Goal: Task Accomplishment & Management: Complete application form

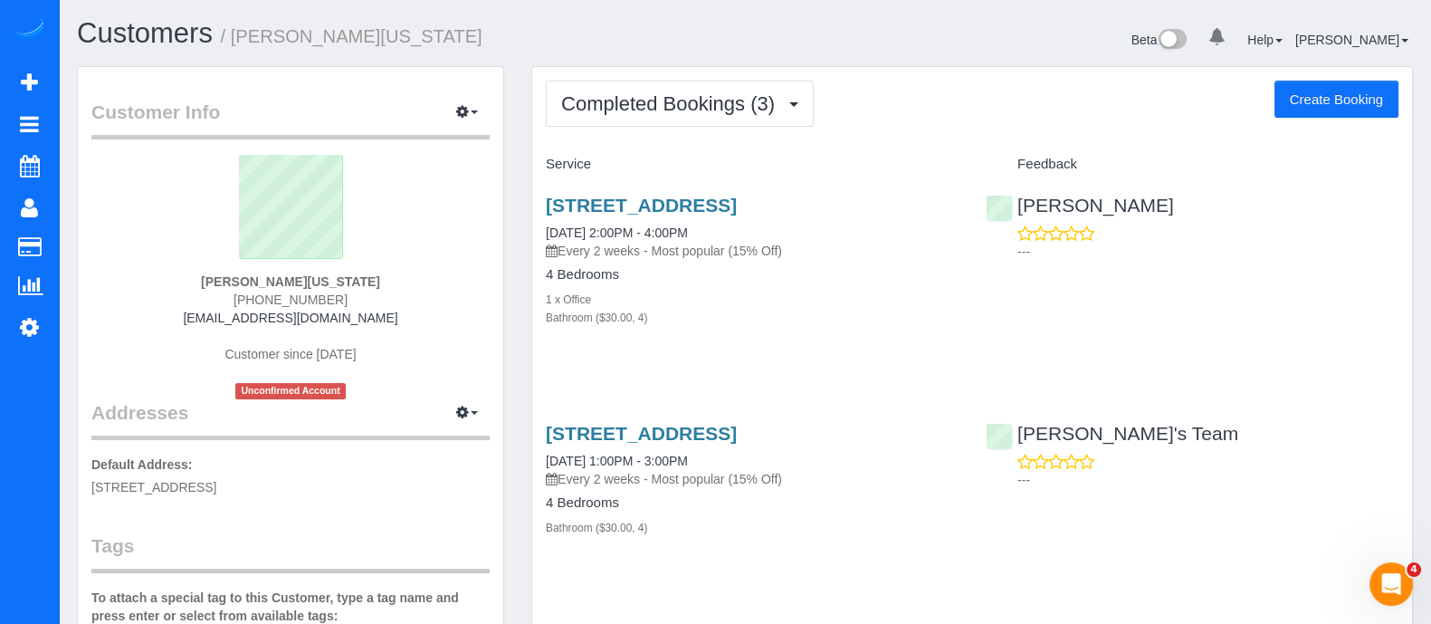
click at [132, 60] on div "Customers / [PERSON_NAME][US_STATE] Beta 0 Your Notifications You have 0 alerts…" at bounding box center [744, 42] width 1363 height 48
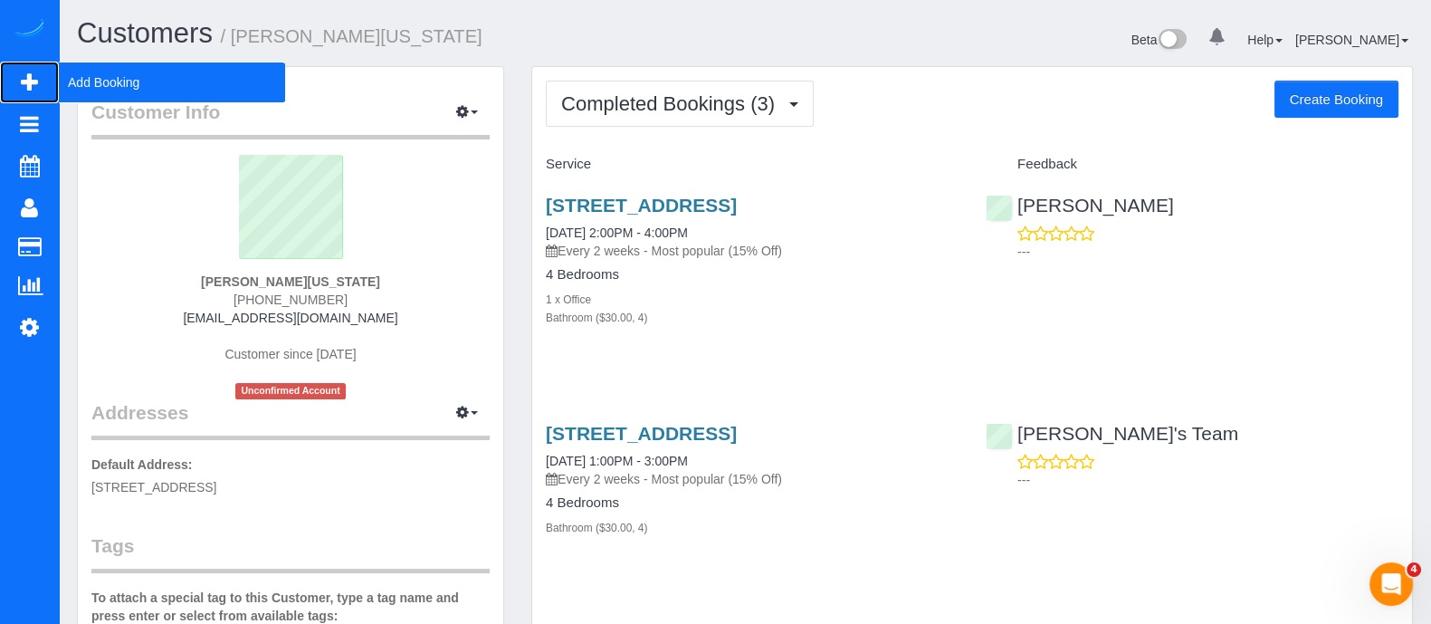
click at [63, 92] on span "Add Booking" at bounding box center [172, 83] width 226 height 42
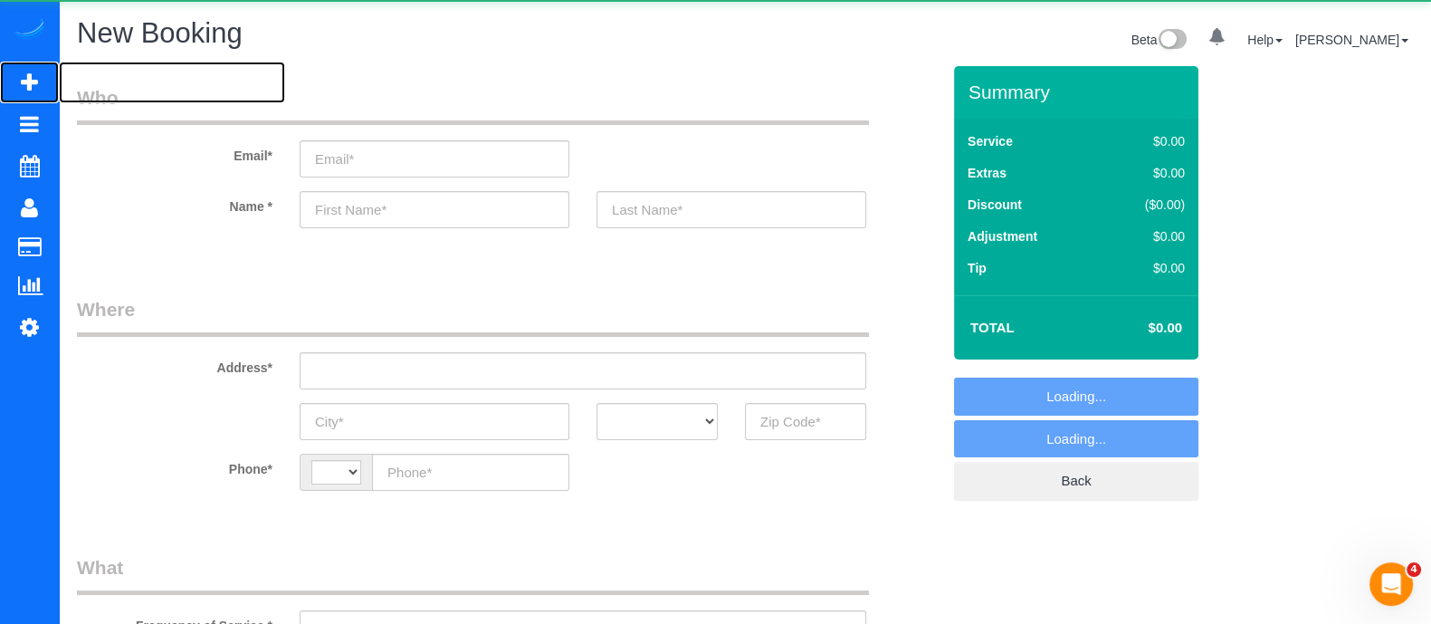
select select "string:[GEOGRAPHIC_DATA]"
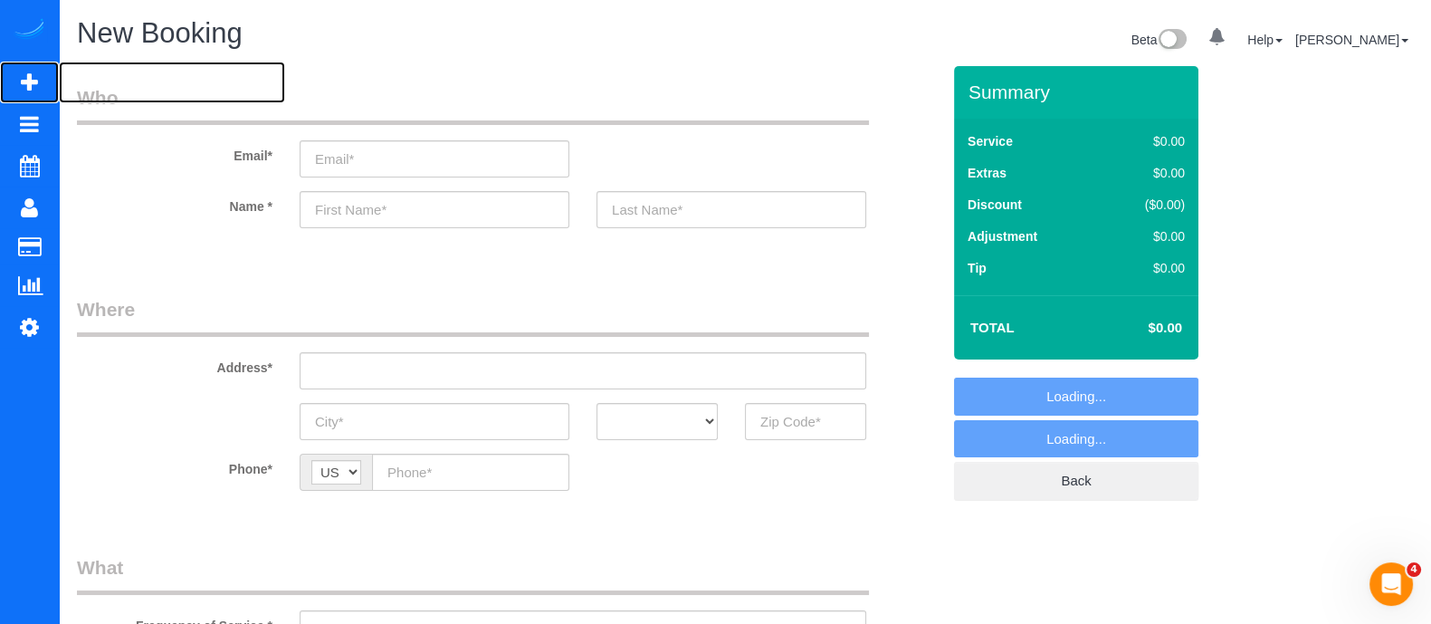
select select "object:960"
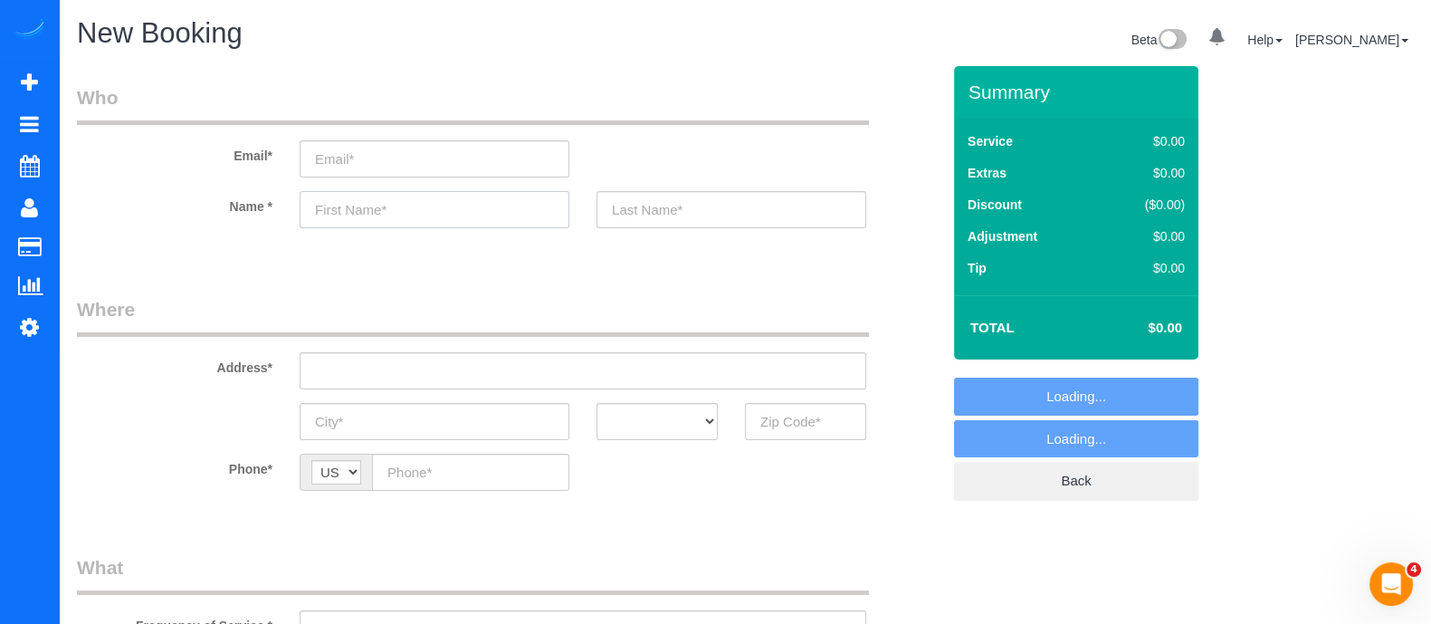
click at [444, 215] on input "text" at bounding box center [435, 209] width 270 height 37
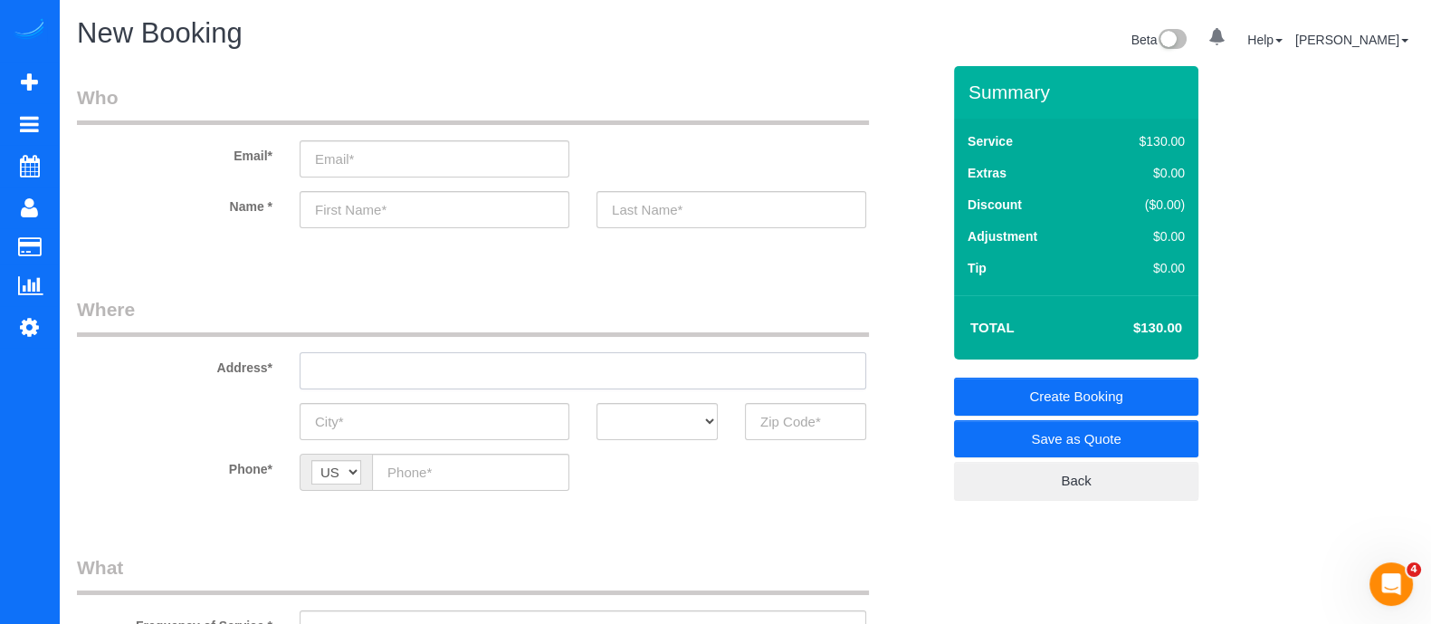
click at [431, 384] on input "text" at bounding box center [583, 370] width 567 height 37
click at [466, 373] on input "855 amotu pointe de" at bounding box center [583, 370] width 567 height 37
click at [367, 369] on input "855 amotu pointe de" at bounding box center [583, 370] width 567 height 37
click at [482, 369] on input "855 amttu pointe de" at bounding box center [583, 370] width 567 height 37
click at [371, 363] on input "855 amttu pointe de" at bounding box center [583, 370] width 567 height 37
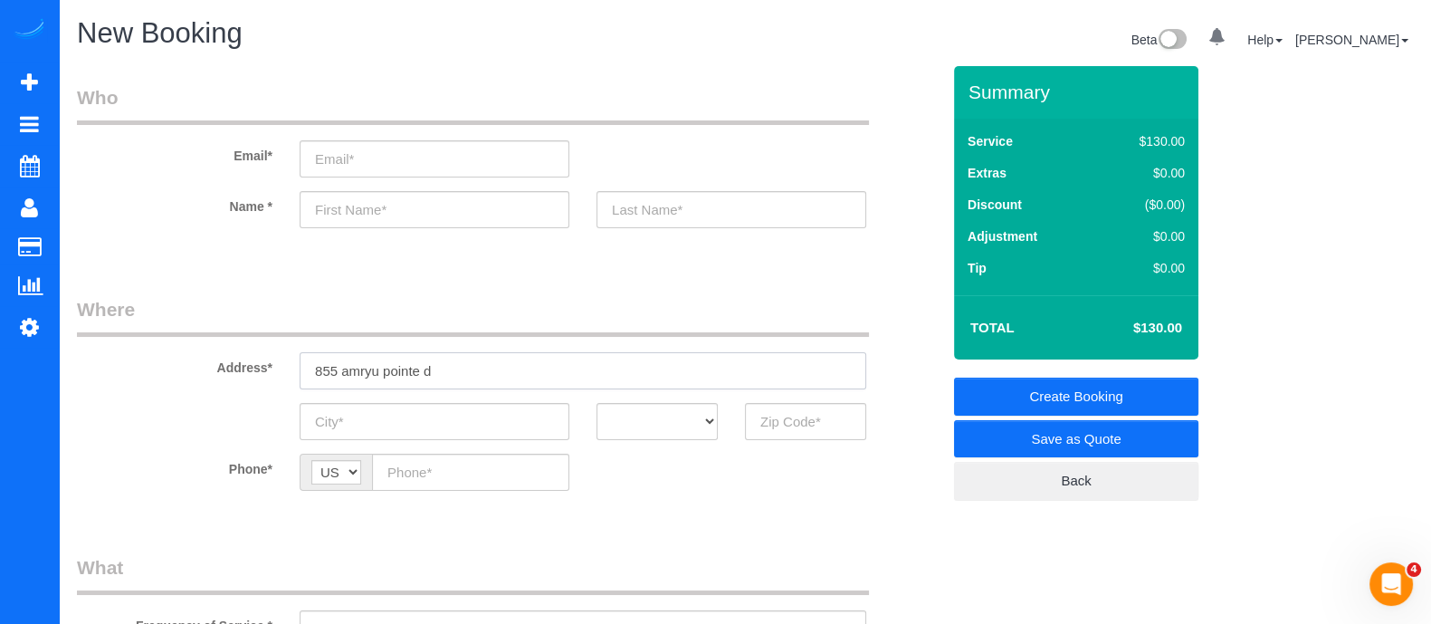
click at [482, 373] on input "855 amryu pointe d" at bounding box center [583, 370] width 567 height 37
drag, startPoint x: 444, startPoint y: 358, endPoint x: 273, endPoint y: 364, distance: 171.2
click at [273, 364] on div "Address* 855 amryu [GEOGRAPHIC_DATA]" at bounding box center [508, 342] width 891 height 93
type input "855 amryu pointe dr"
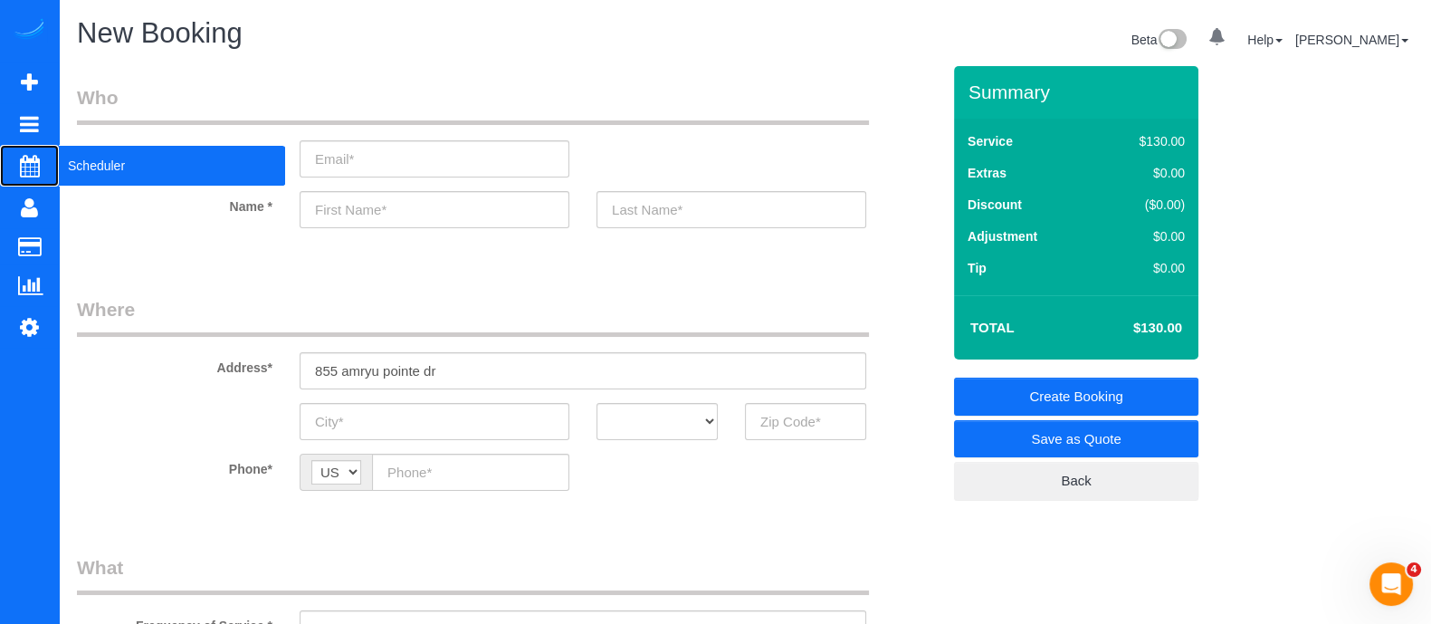
click at [93, 183] on span "Scheduler" at bounding box center [172, 166] width 226 height 42
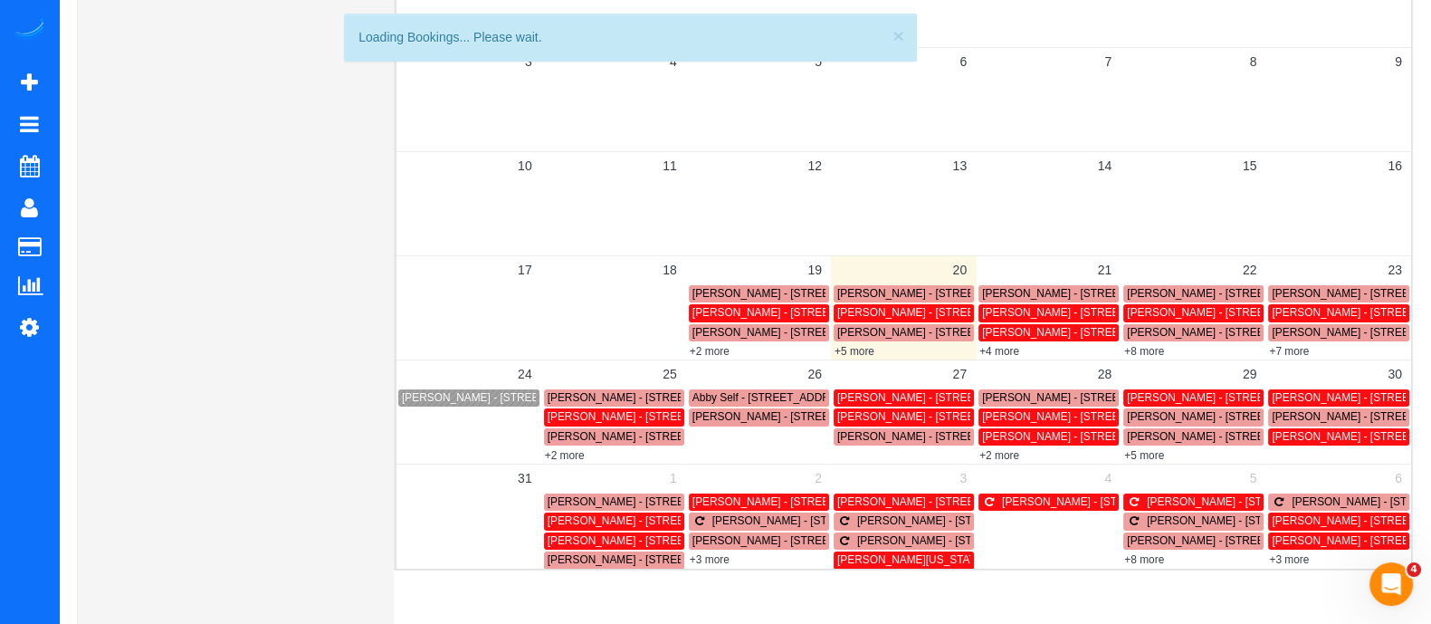
scroll to position [291, 0]
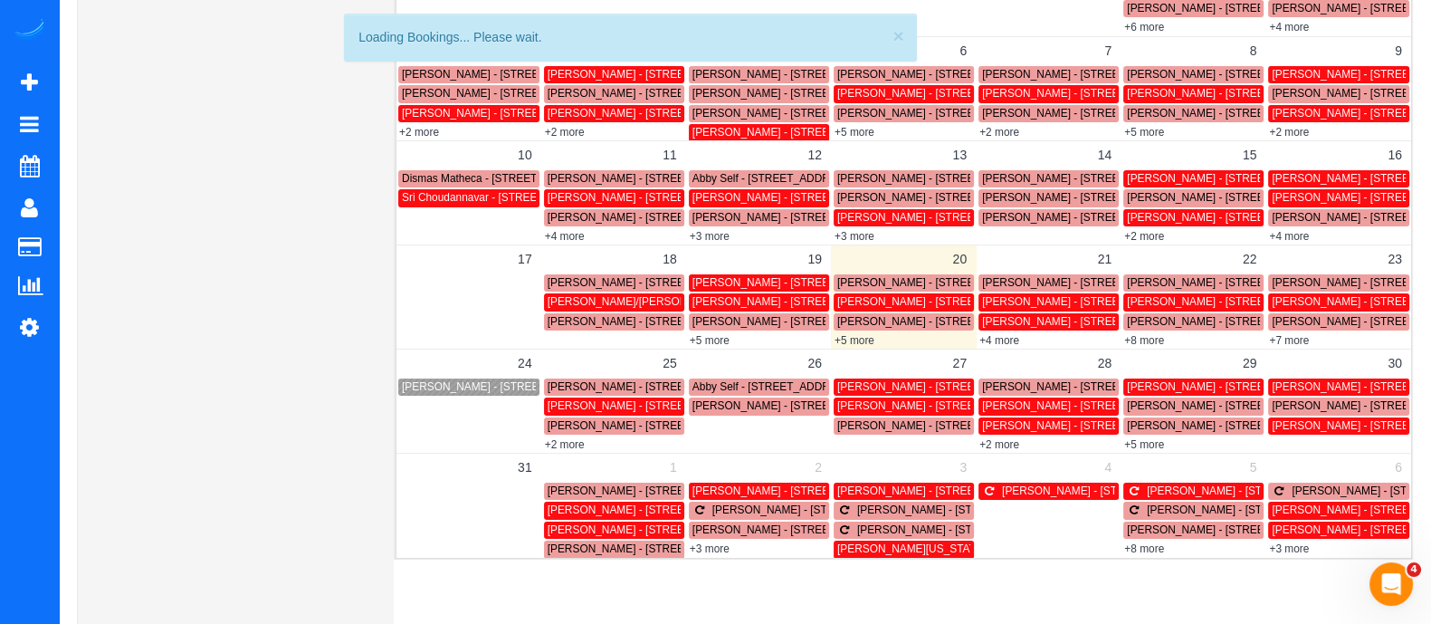
click at [896, 405] on span "[PERSON_NAME] - [STREET_ADDRESS]" at bounding box center [939, 405] width 205 height 13
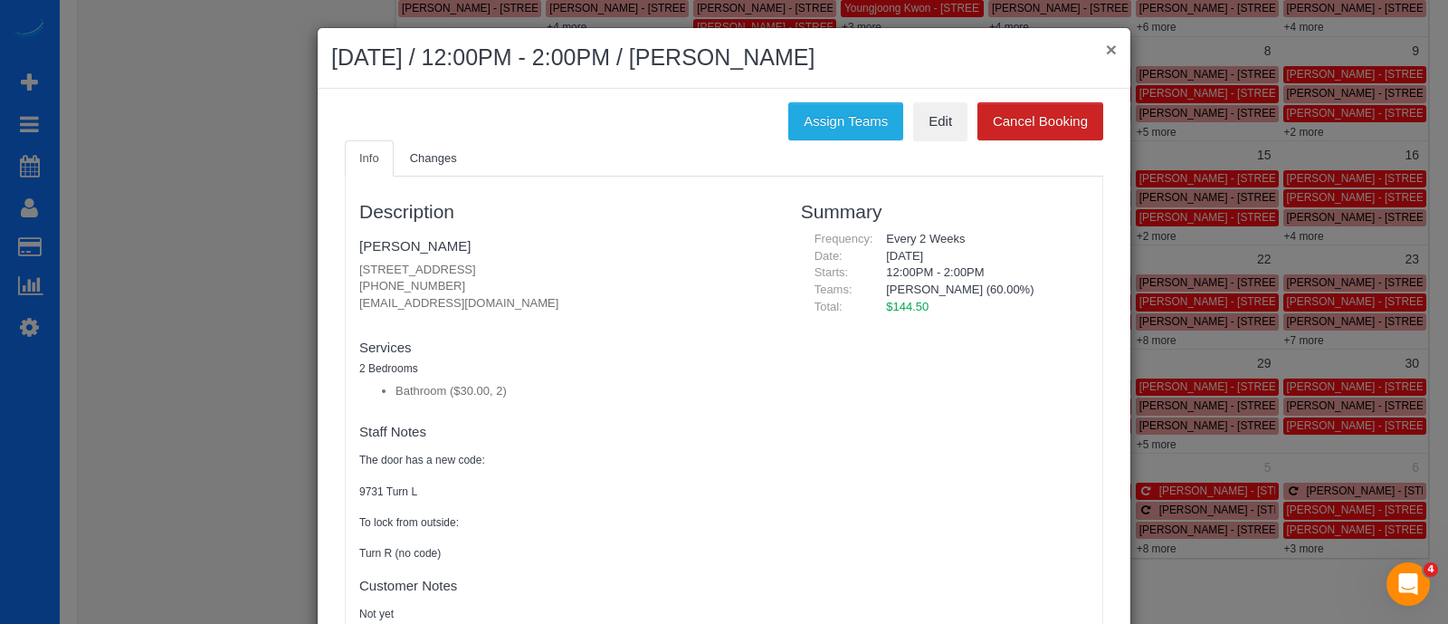
click at [1106, 52] on button "×" at bounding box center [1111, 49] width 11 height 19
